Goal: Transaction & Acquisition: Purchase product/service

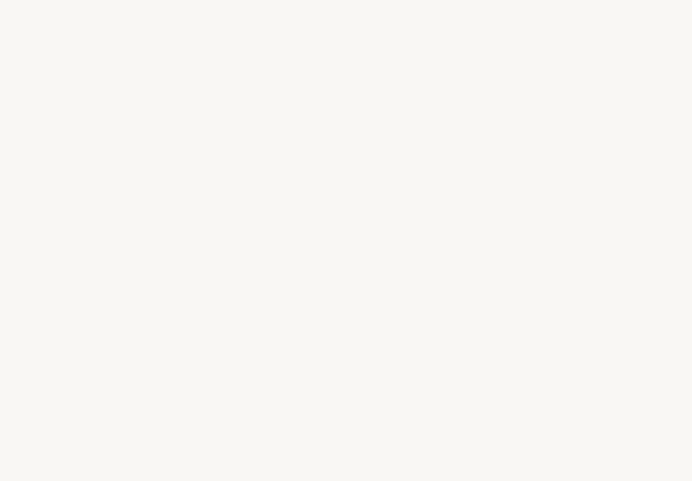
select select "JP"
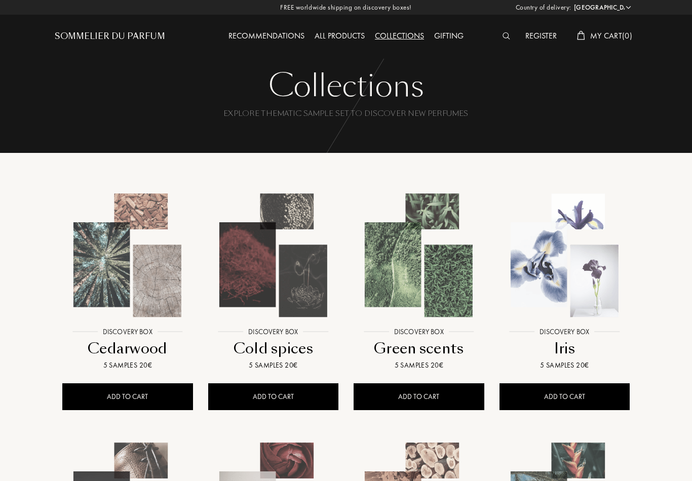
click at [597, 298] on img at bounding box center [564, 255] width 131 height 131
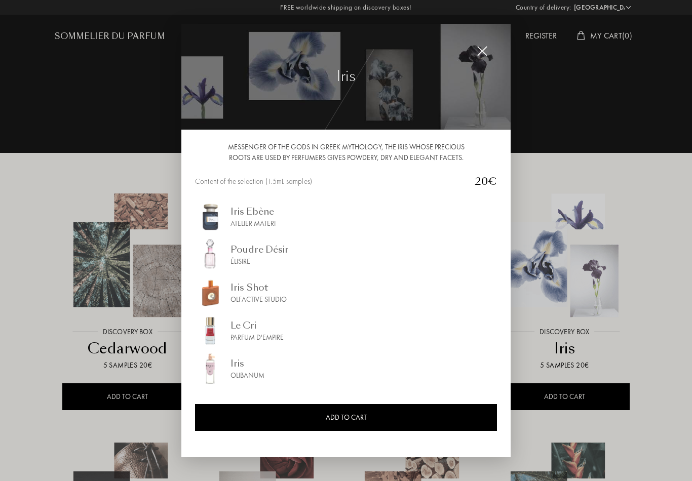
click at [210, 220] on img at bounding box center [210, 217] width 30 height 30
click at [484, 49] on img at bounding box center [482, 51] width 11 height 11
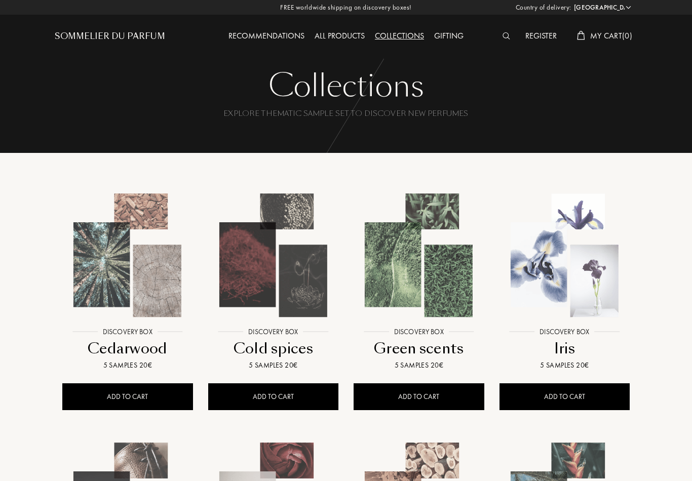
click at [297, 295] on img at bounding box center [273, 255] width 131 height 131
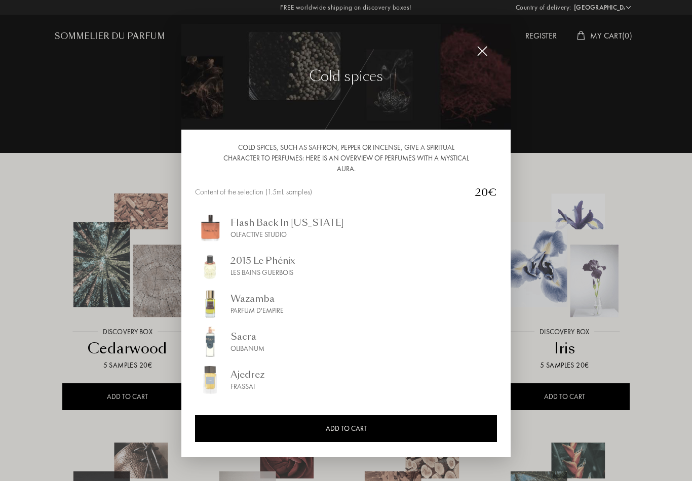
click at [676, 369] on div at bounding box center [346, 240] width 692 height 481
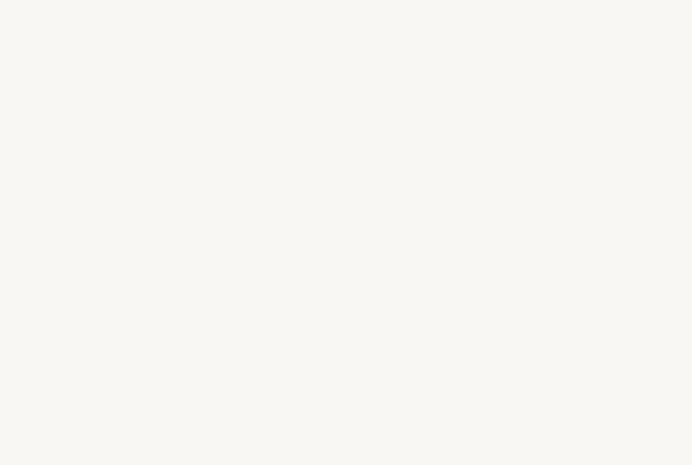
select select "JP"
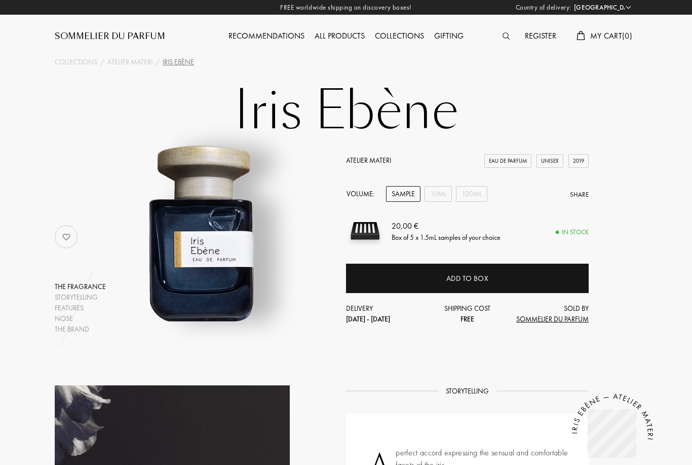
click at [437, 197] on div "10mL" at bounding box center [437, 194] width 27 height 16
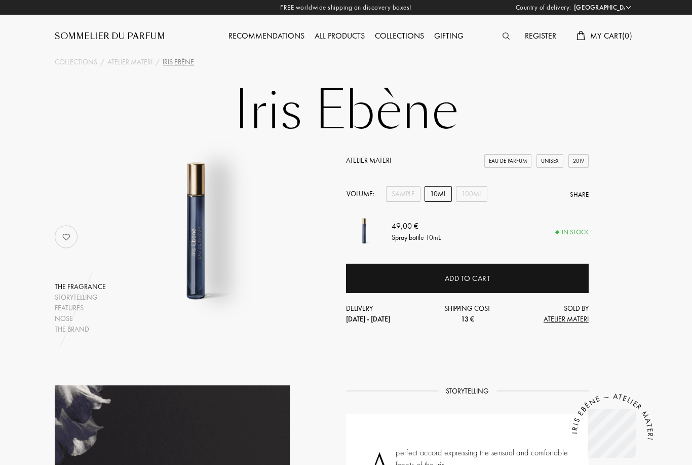
scroll to position [0, 2]
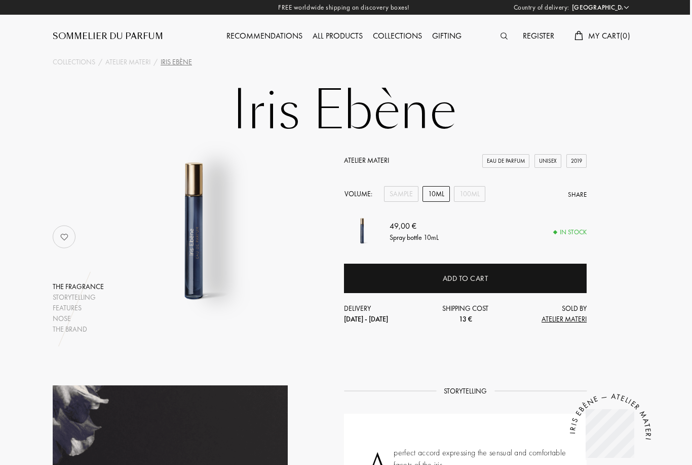
click at [479, 195] on div "100mL" at bounding box center [469, 194] width 31 height 16
